Goal: Find specific page/section: Find specific page/section

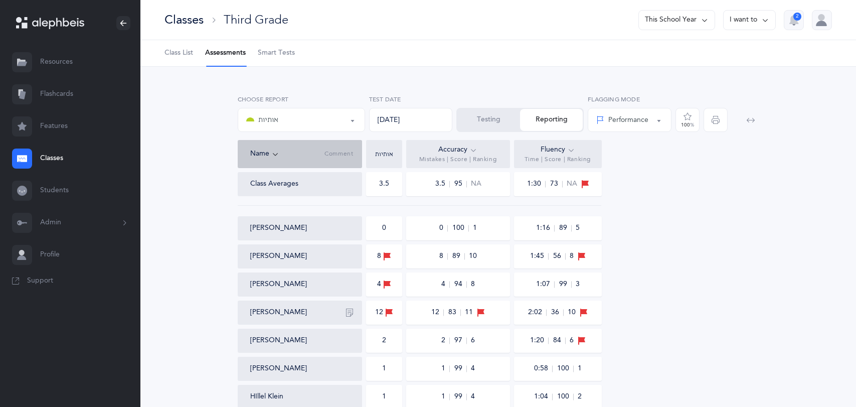
select select "2"
click at [197, 25] on div "Classes" at bounding box center [184, 20] width 39 height 17
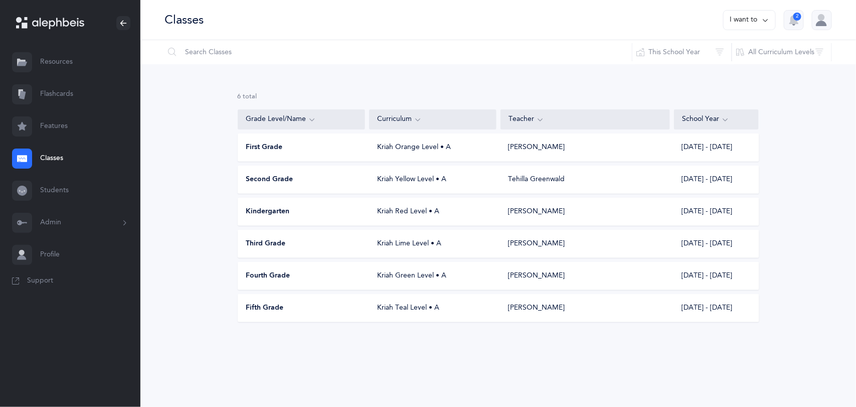
click at [291, 186] on div "Second Grade Kriah Yellow Level • A [PERSON_NAME] [DATE] - [DATE]" at bounding box center [499, 180] width 522 height 28
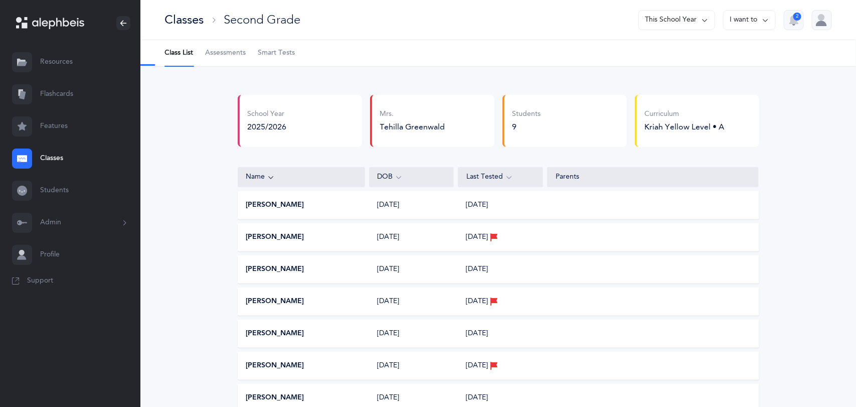
select select "2"
click at [235, 57] on span "Assessments" at bounding box center [225, 53] width 41 height 10
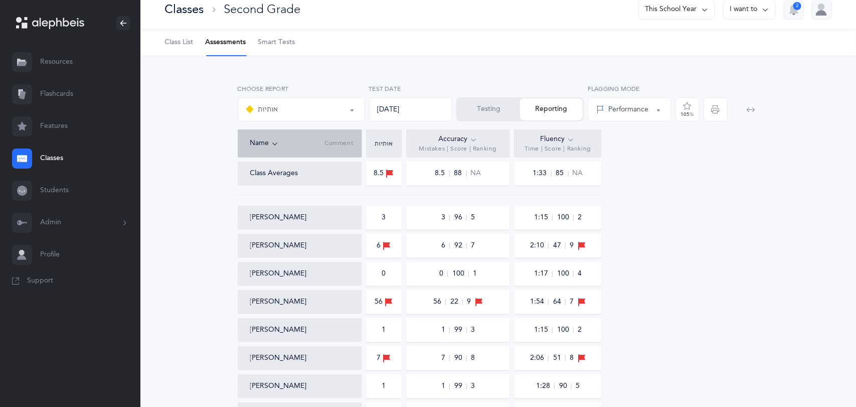
scroll to position [10, 0]
click at [185, 16] on div "Classes" at bounding box center [184, 10] width 39 height 17
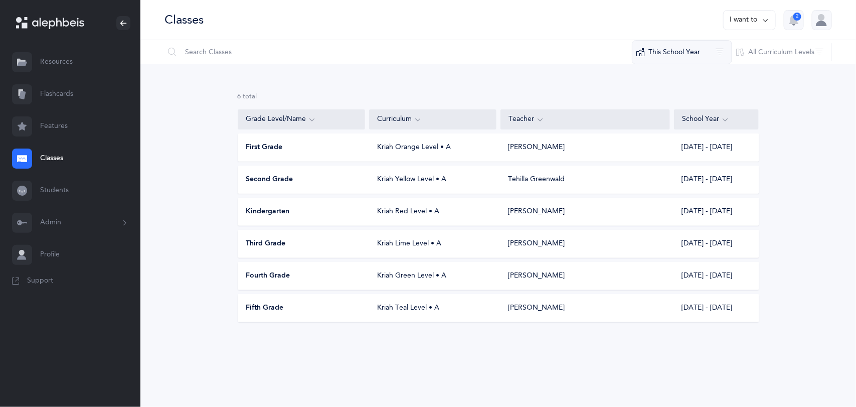
click at [688, 50] on button "This School Year" at bounding box center [682, 52] width 100 height 24
click at [656, 80] on button "All School Years" at bounding box center [682, 85] width 83 height 20
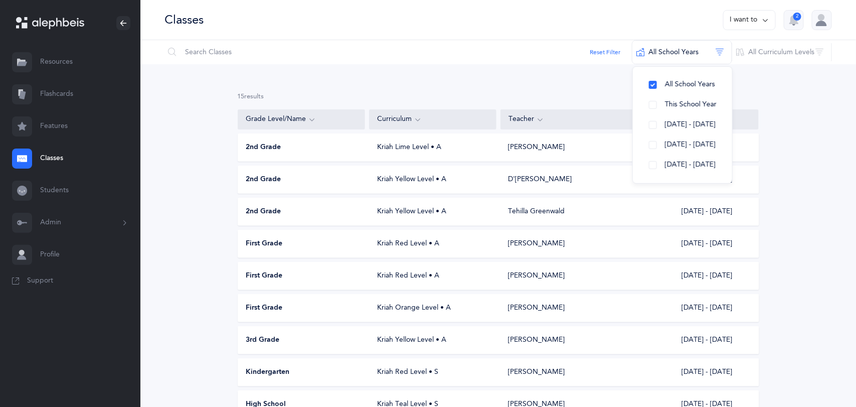
click at [480, 74] on div "15 results total Grade Level/Name Curriculum Teacher School Year 2nd Grade Kria…" at bounding box center [498, 359] width 716 height 591
click at [386, 267] on div "First Grade Kriah Red Level • A [PERSON_NAME] [DATE] - [DATE]" at bounding box center [499, 276] width 522 height 28
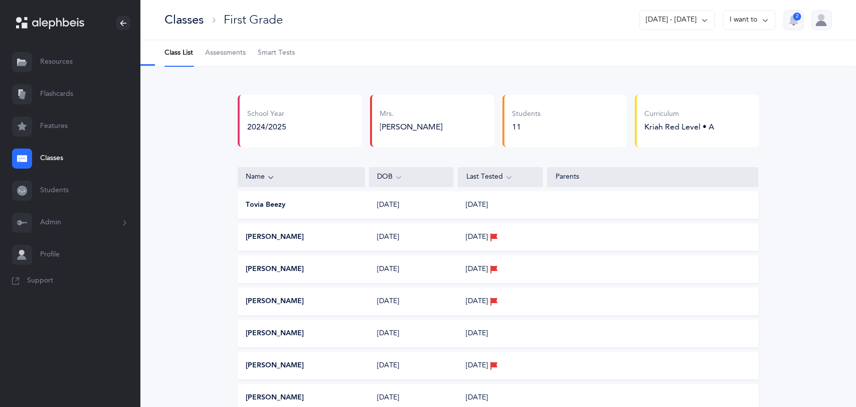
select select "3"
click at [230, 55] on span "Assessments" at bounding box center [225, 53] width 41 height 10
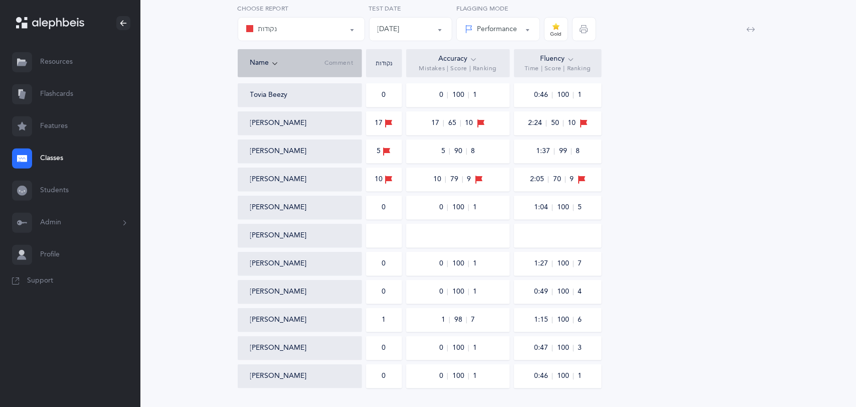
scroll to position [162, 0]
